Goal: Task Accomplishment & Management: Manage account settings

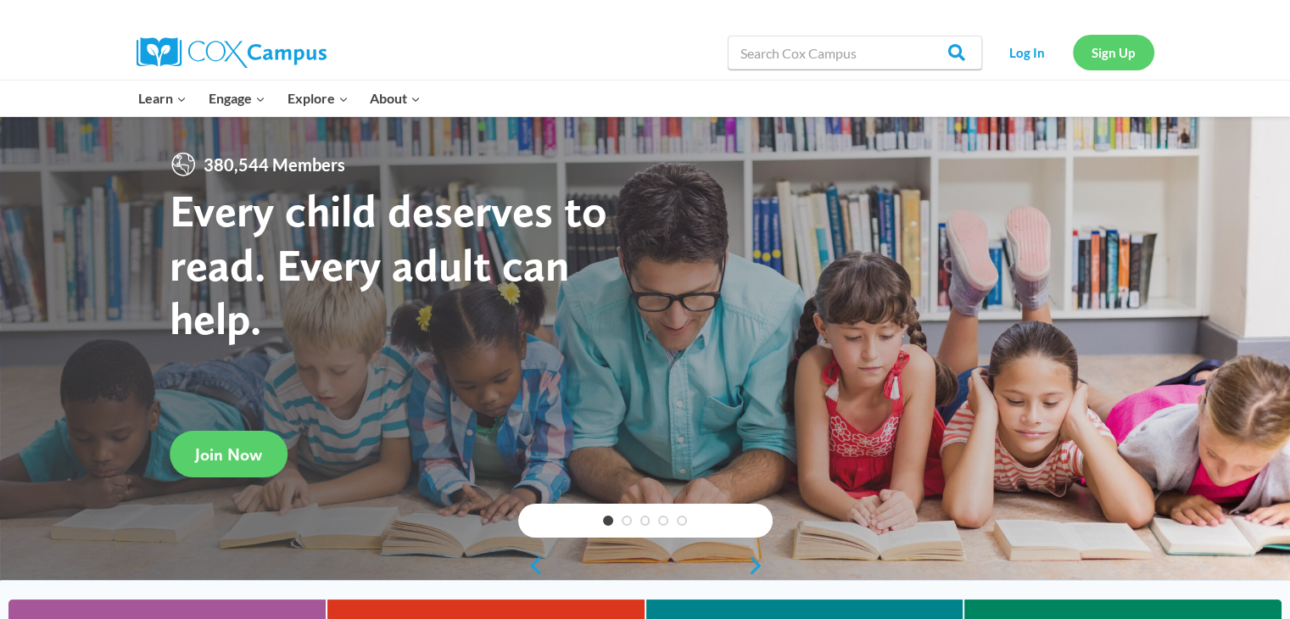
click at [1082, 53] on link "Sign Up" at bounding box center [1113, 52] width 81 height 35
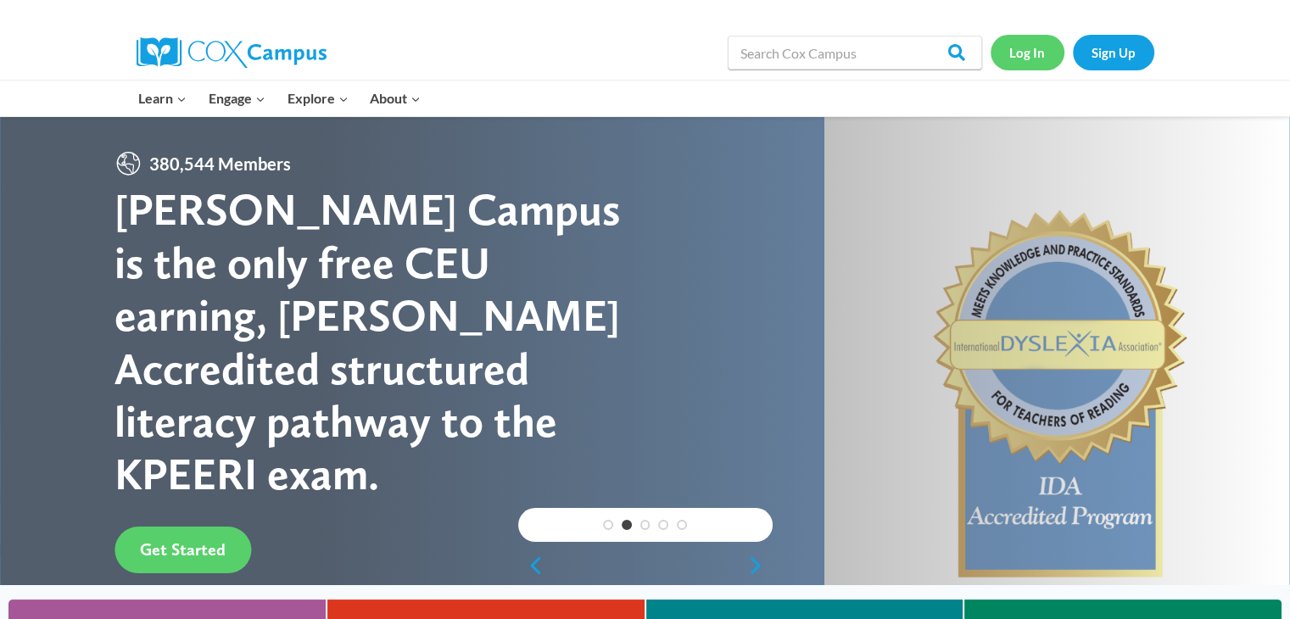
click at [1014, 51] on link "Log In" at bounding box center [1027, 52] width 74 height 35
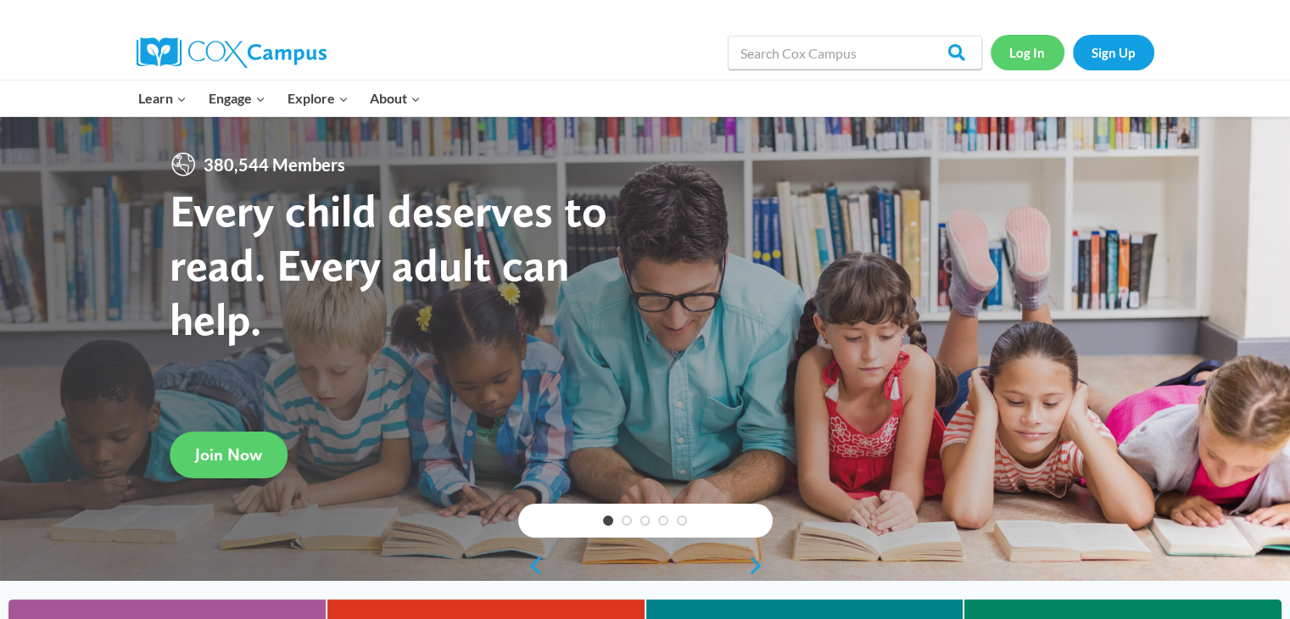
click at [1031, 56] on link "Log In" at bounding box center [1027, 52] width 74 height 35
click at [1034, 52] on link "Log In" at bounding box center [1027, 52] width 74 height 35
